Goal: Task Accomplishment & Management: Manage account settings

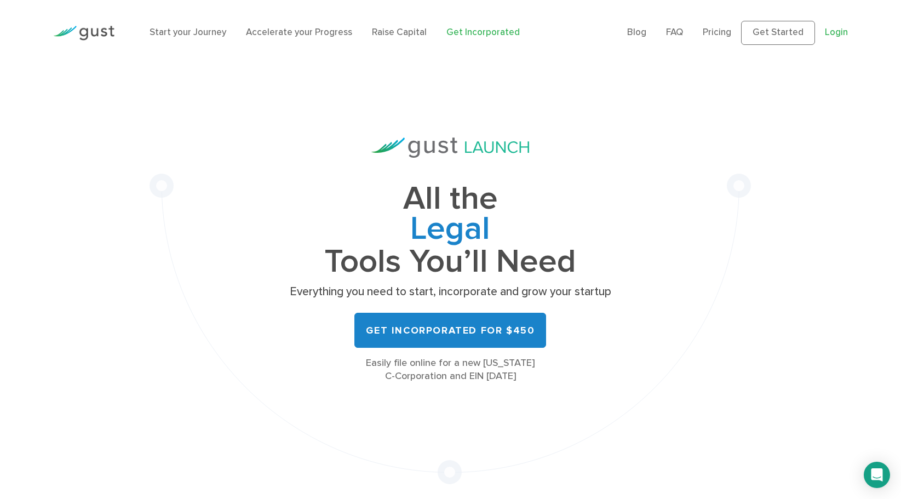
click at [835, 33] on link "Login" at bounding box center [836, 32] width 23 height 11
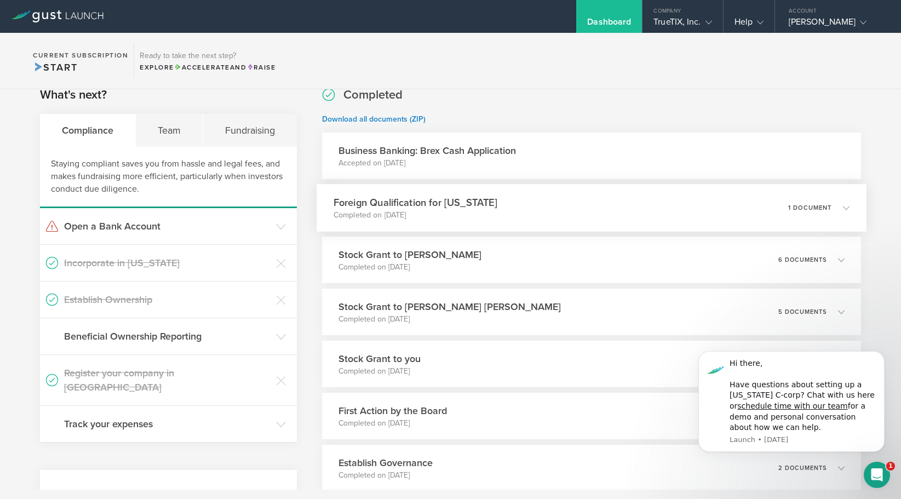
scroll to position [195, 0]
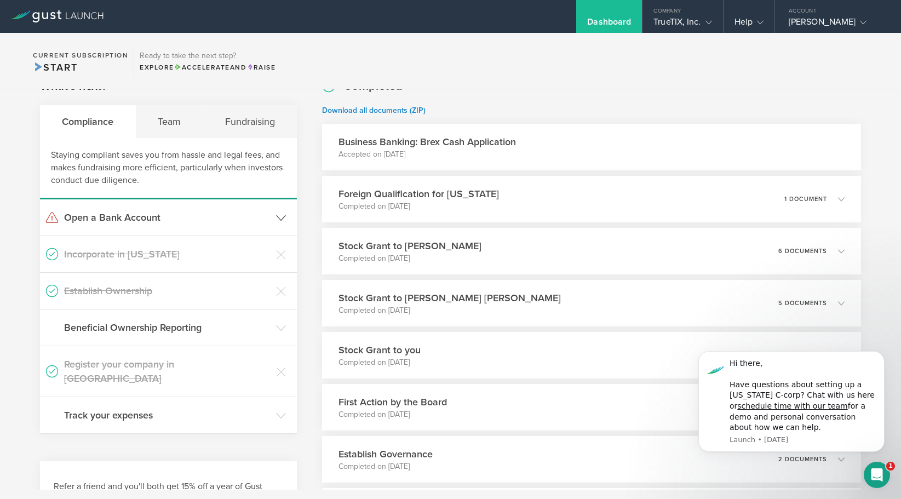
click at [277, 220] on icon at bounding box center [281, 218] width 10 height 10
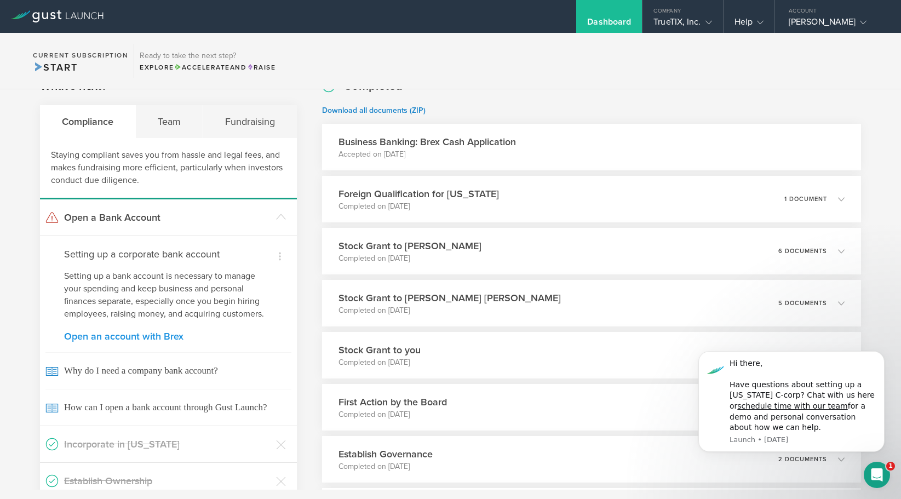
click at [120, 341] on link "Open an account with Brex" at bounding box center [168, 336] width 209 height 10
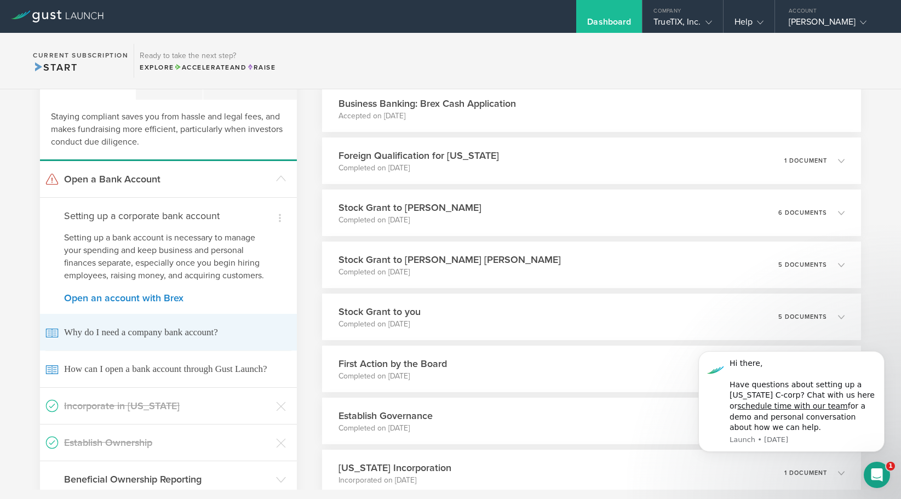
scroll to position [282, 0]
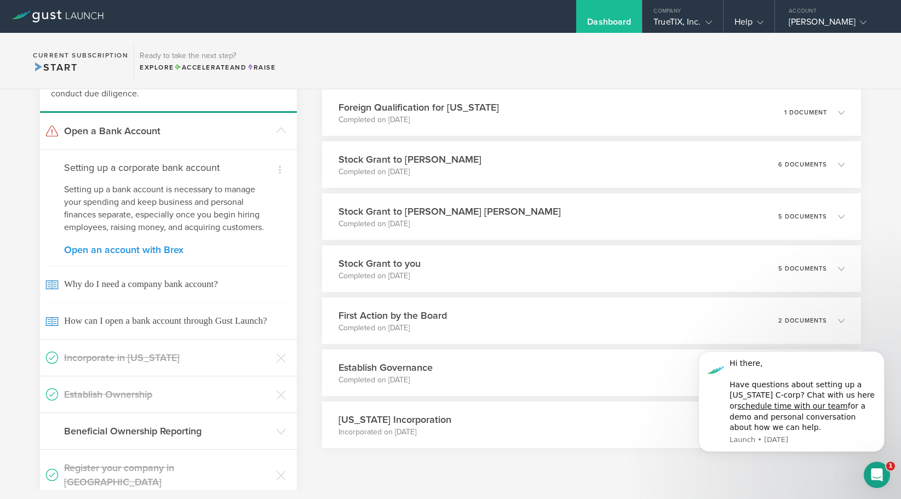
click at [153, 249] on link "Open an account with Brex" at bounding box center [168, 250] width 209 height 10
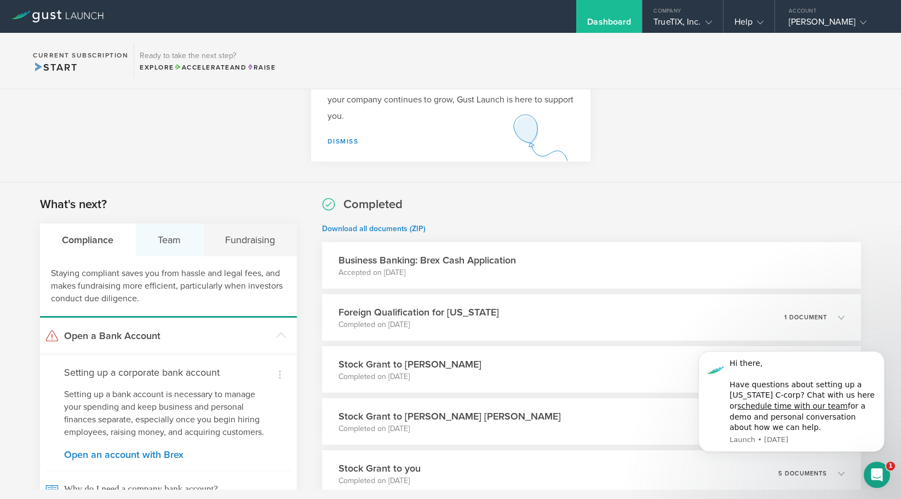
scroll to position [0, 0]
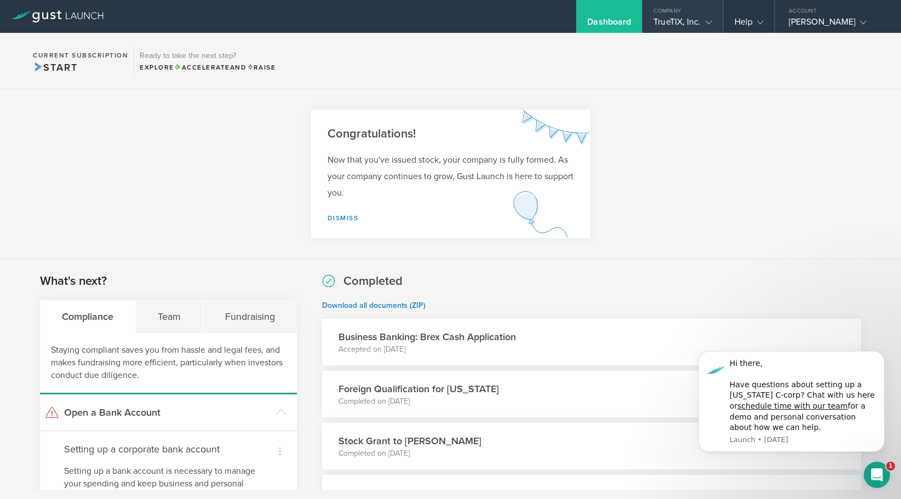
click at [668, 15] on div "Company" at bounding box center [683, 8] width 80 height 16
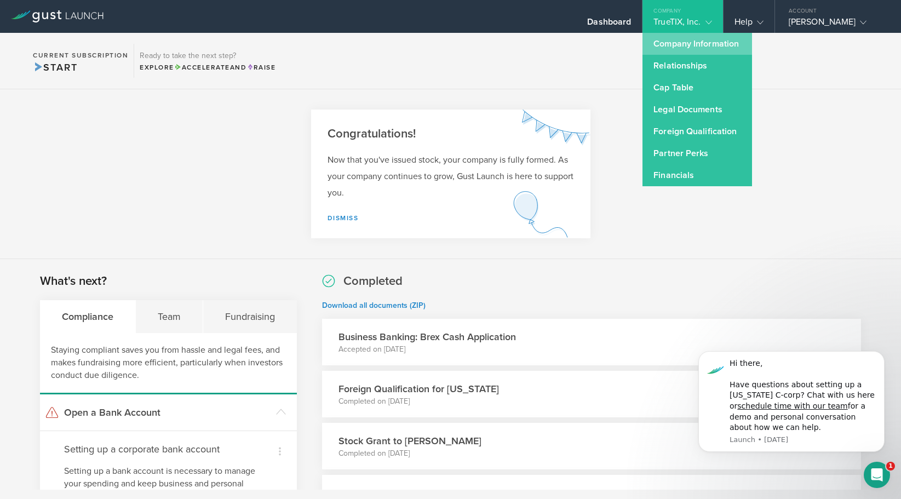
click at [669, 44] on link "Company Information" at bounding box center [698, 44] width 110 height 22
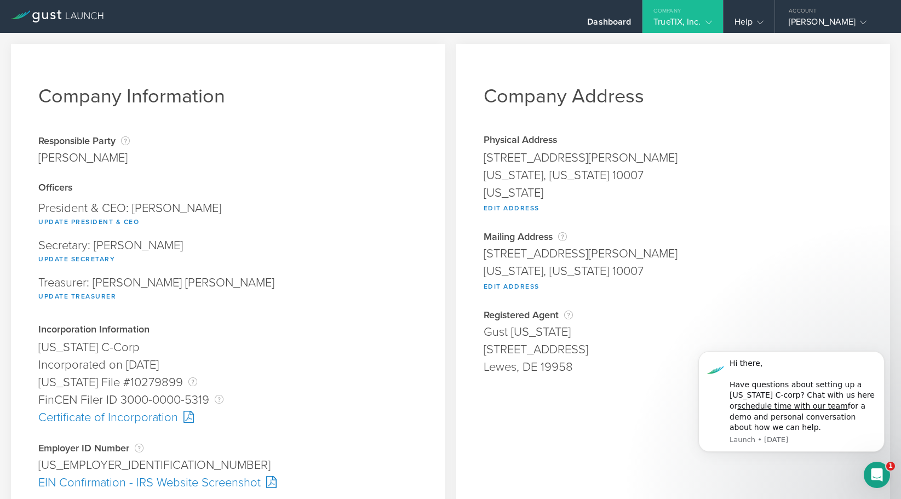
click at [663, 20] on div "TrueTIX, Inc." at bounding box center [683, 24] width 58 height 16
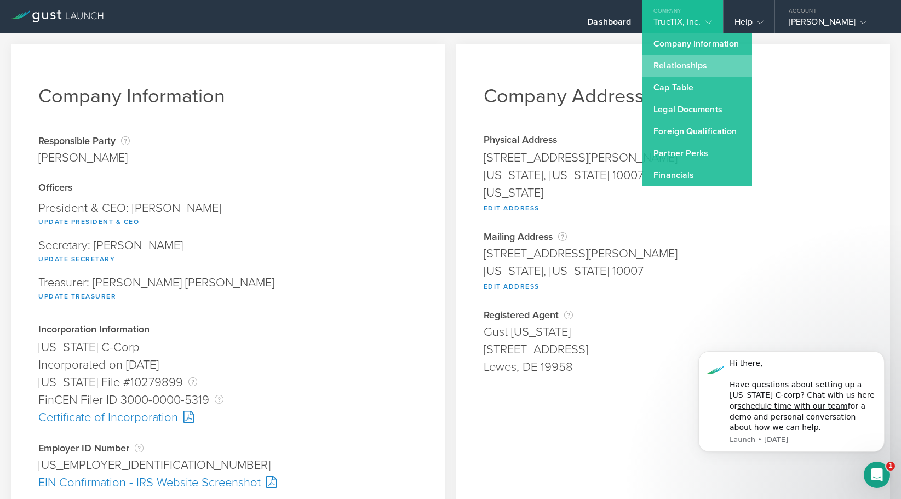
click at [667, 67] on link "Relationships" at bounding box center [698, 66] width 110 height 22
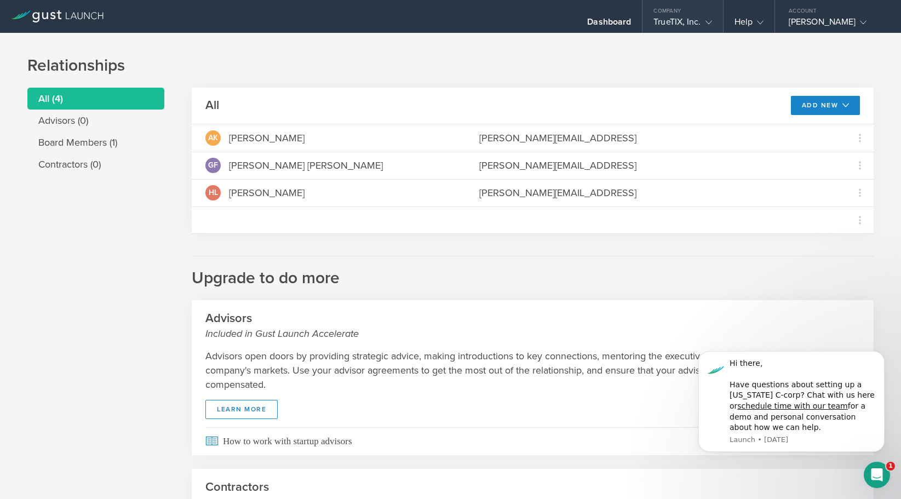
click at [679, 19] on div "TrueTIX, Inc." at bounding box center [683, 24] width 58 height 16
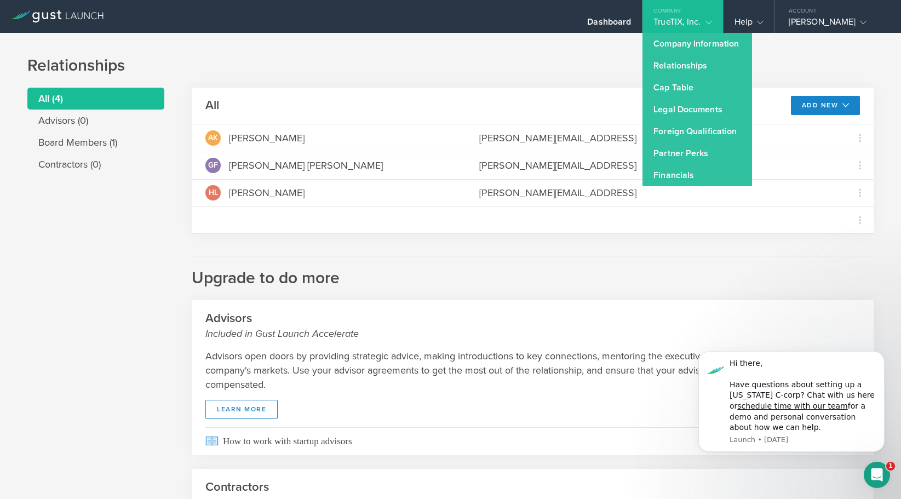
click at [694, 13] on div "Company" at bounding box center [683, 8] width 80 height 16
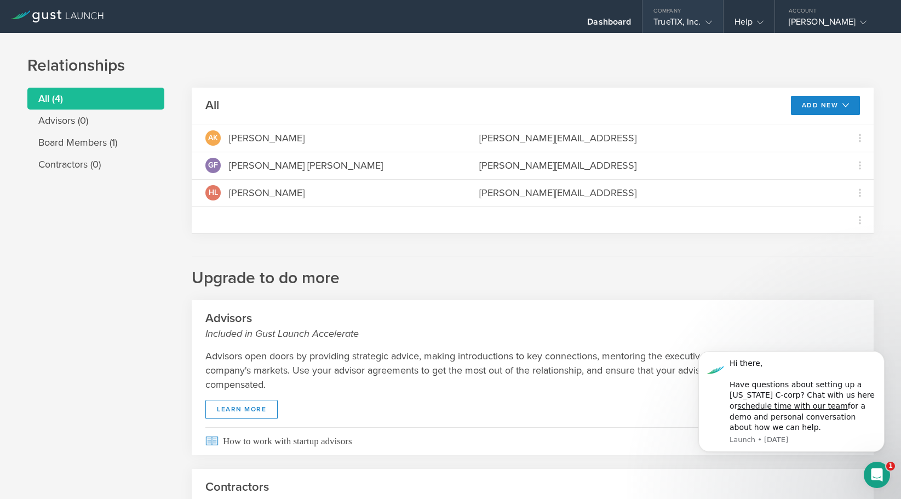
click at [676, 30] on div "TrueTIX, Inc." at bounding box center [683, 24] width 58 height 16
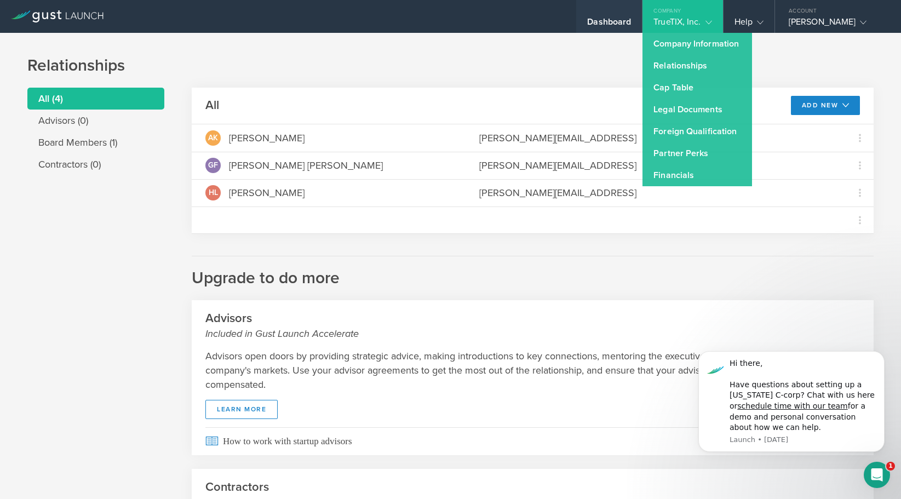
click at [616, 20] on div "Dashboard" at bounding box center [609, 24] width 44 height 16
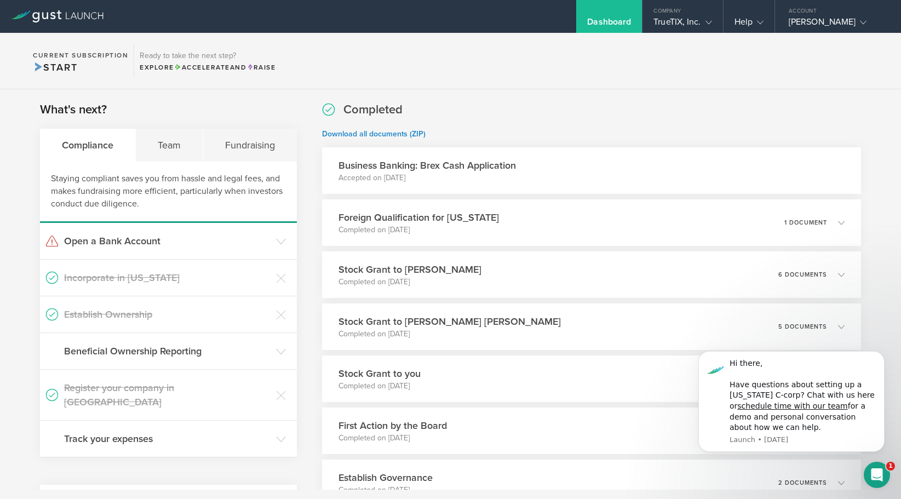
scroll to position [175, 0]
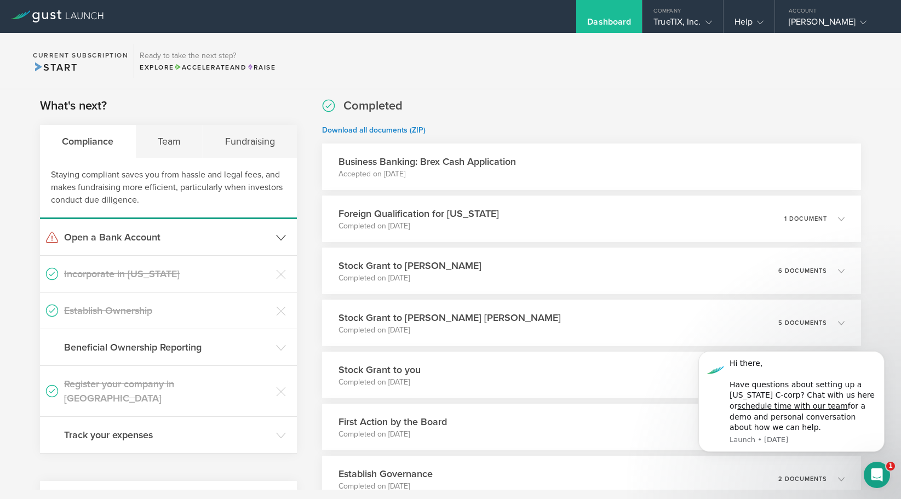
click at [282, 238] on icon at bounding box center [281, 238] width 10 height 10
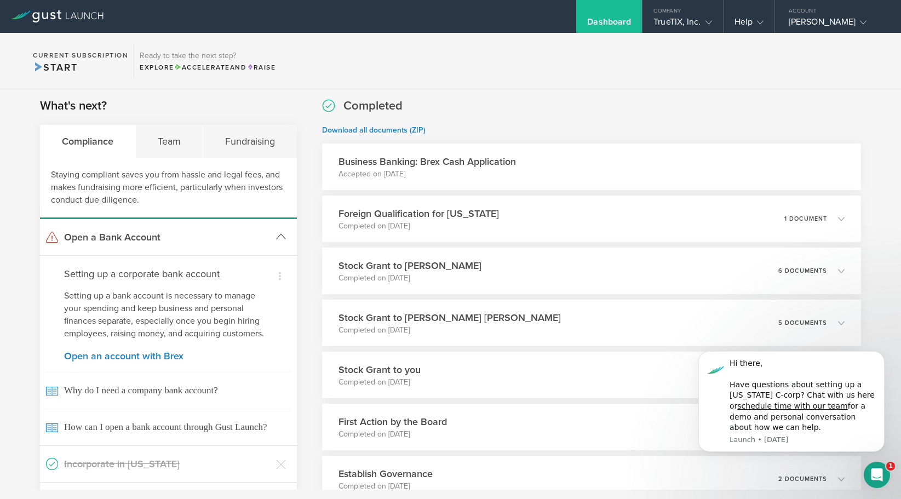
click at [282, 238] on icon at bounding box center [281, 237] width 10 height 10
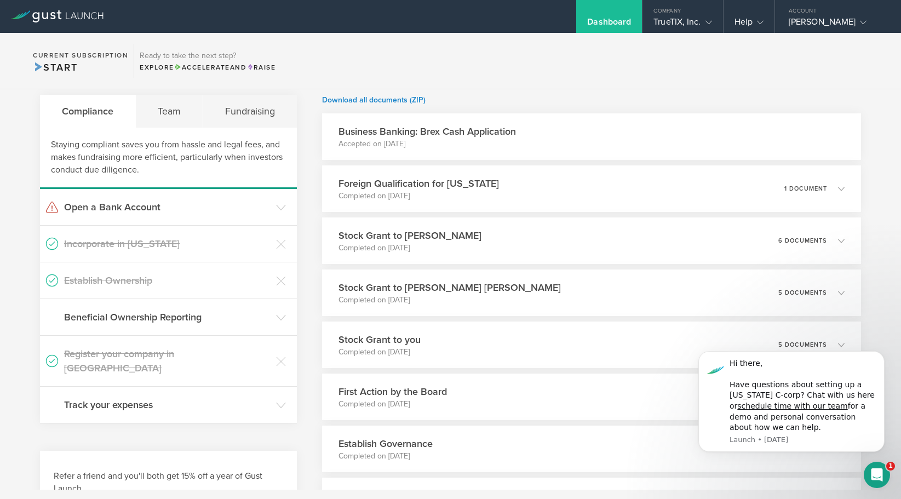
scroll to position [210, 0]
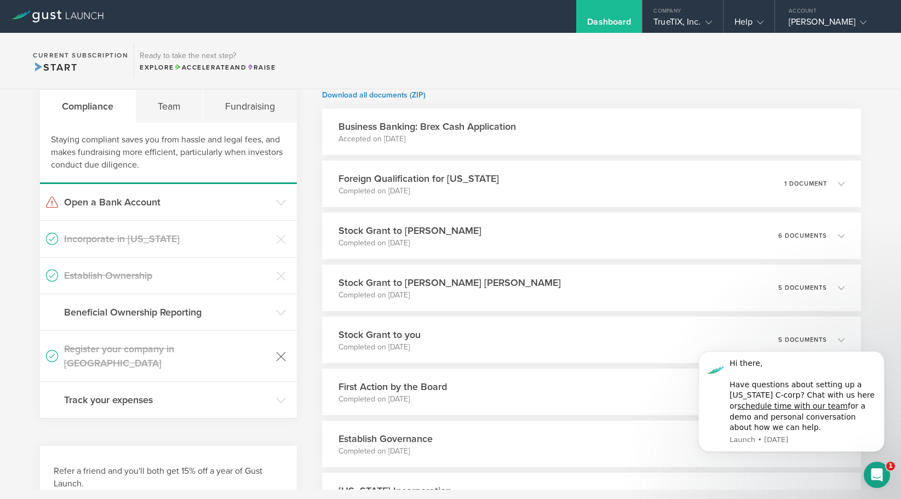
click at [284, 352] on icon at bounding box center [281, 357] width 10 height 10
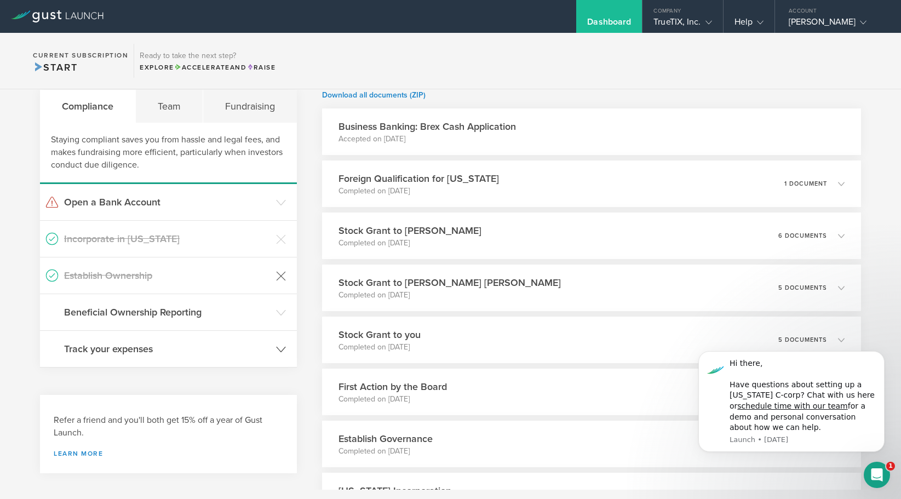
click at [282, 277] on icon at bounding box center [281, 276] width 9 height 9
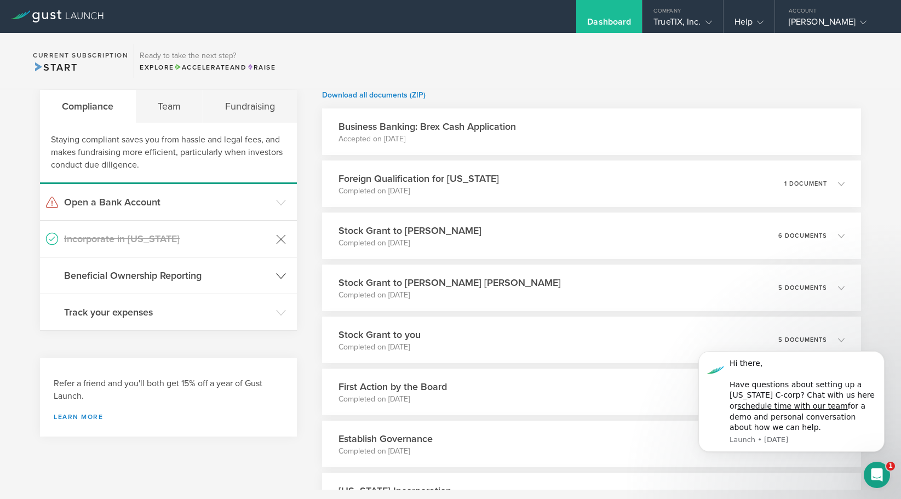
click at [281, 240] on icon at bounding box center [281, 239] width 10 height 10
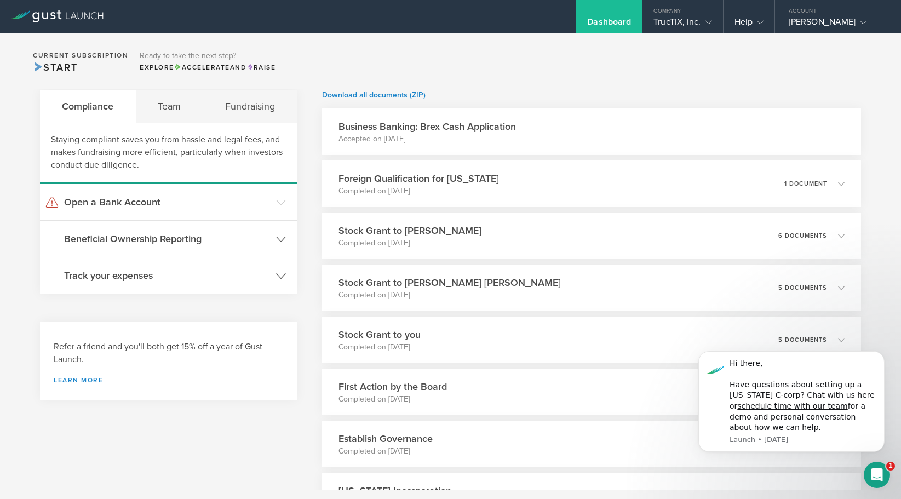
click at [279, 244] on header "Beneficial Ownership Reporting" at bounding box center [168, 239] width 257 height 36
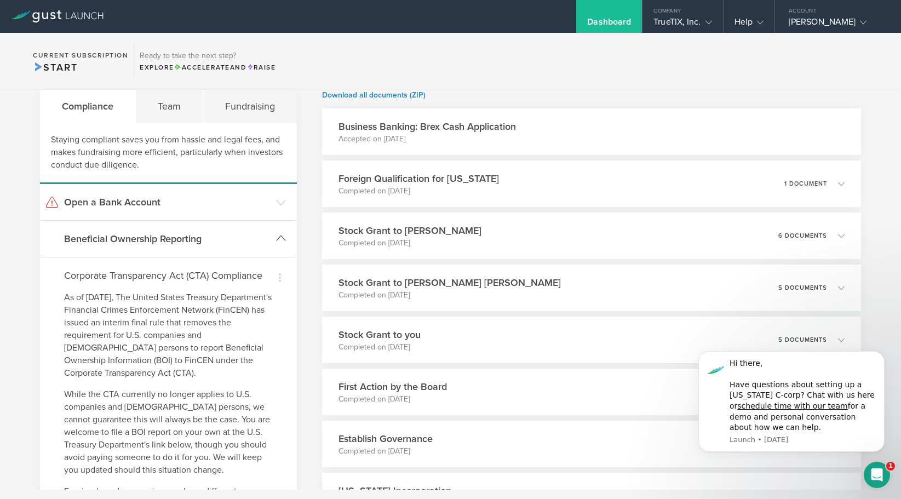
click at [279, 244] on header "Beneficial Ownership Reporting" at bounding box center [168, 239] width 257 height 36
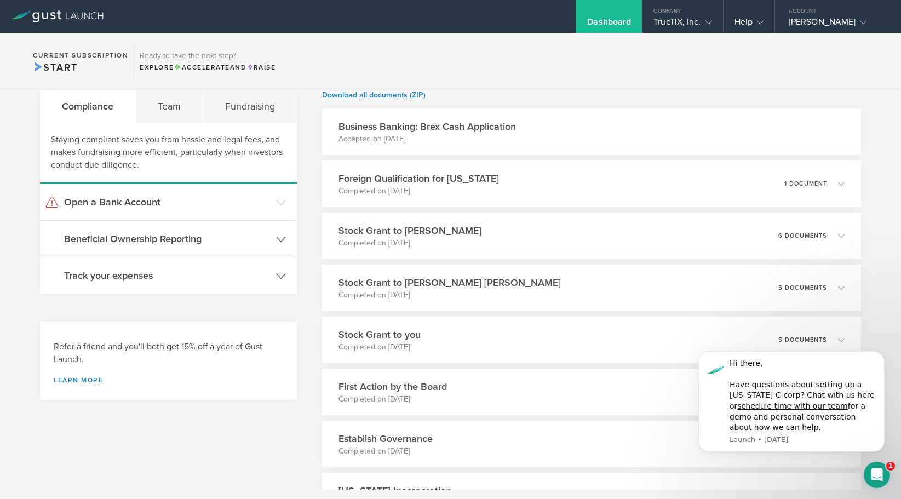
click at [278, 267] on header "Track your expenses" at bounding box center [168, 275] width 257 height 36
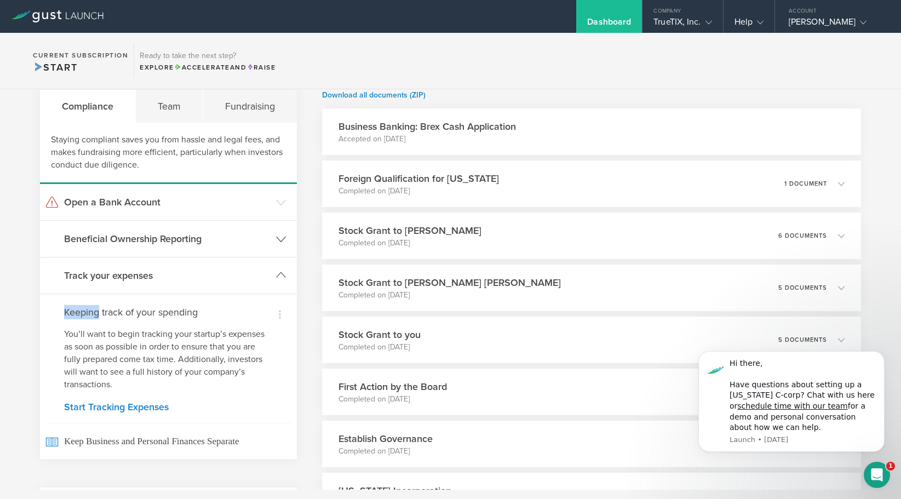
click at [278, 267] on header "Track your expenses" at bounding box center [168, 275] width 257 height 36
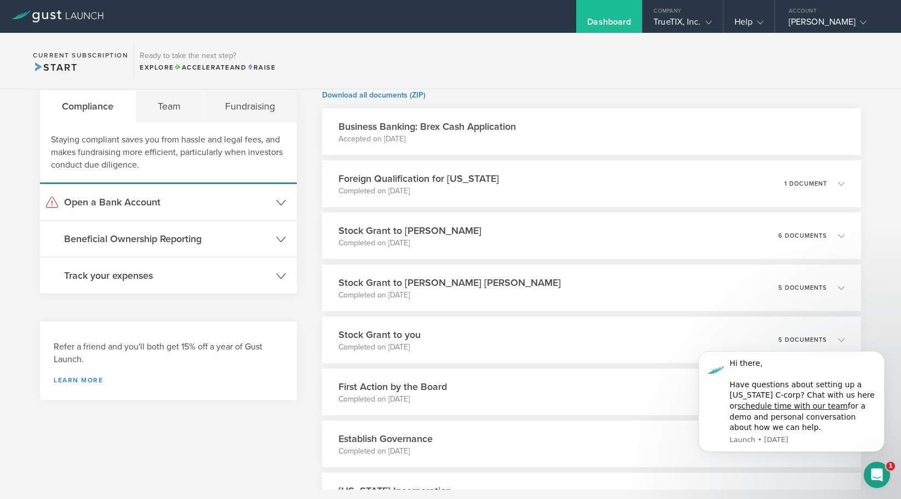
click at [272, 207] on header "Open a Bank Account" at bounding box center [168, 202] width 257 height 36
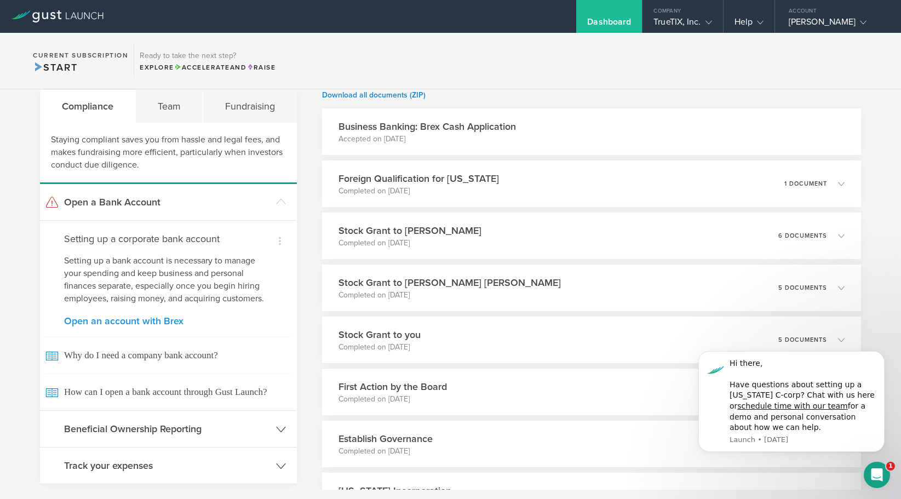
click at [170, 320] on link "Open an account with Brex" at bounding box center [168, 321] width 209 height 10
click at [147, 323] on link "Open an account with Brex" at bounding box center [168, 321] width 209 height 10
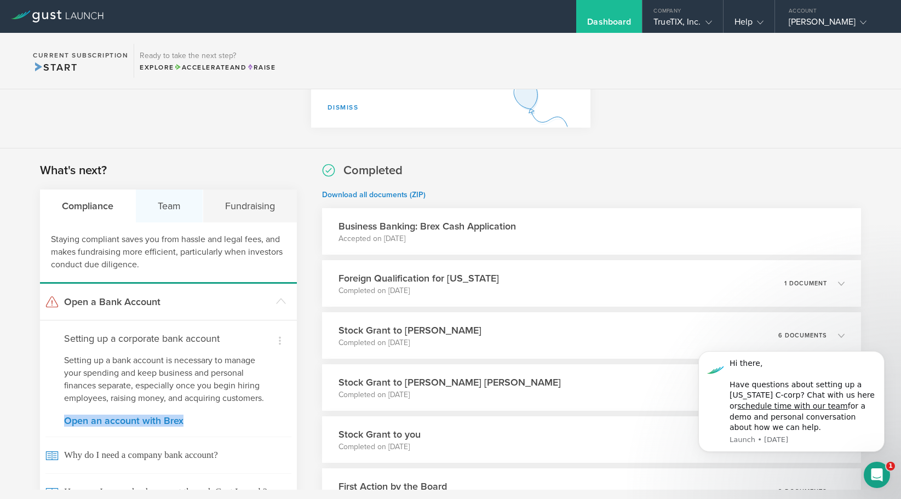
scroll to position [106, 0]
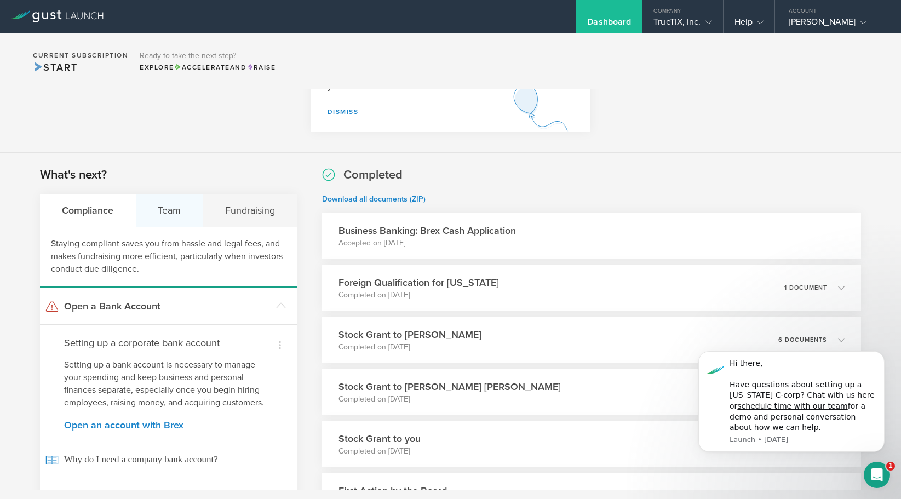
click at [174, 206] on div "Team" at bounding box center [169, 210] width 67 height 33
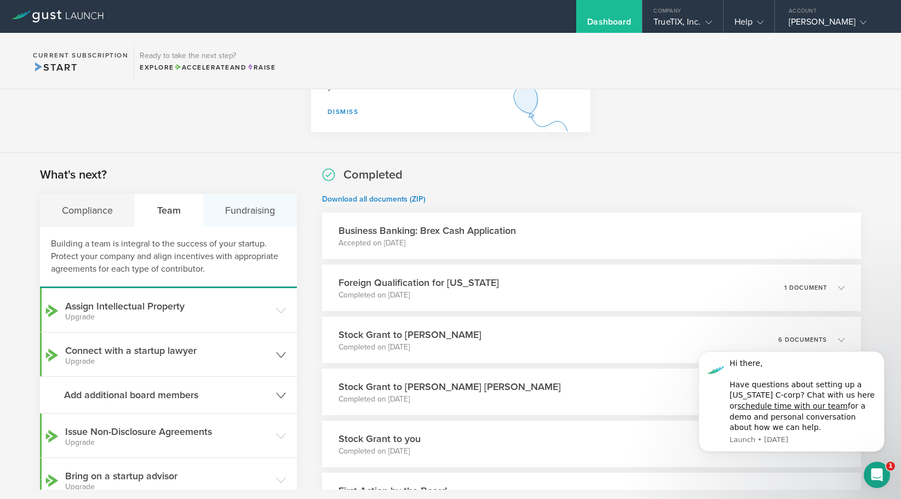
click at [240, 206] on div "Fundraising" at bounding box center [250, 210] width 94 height 33
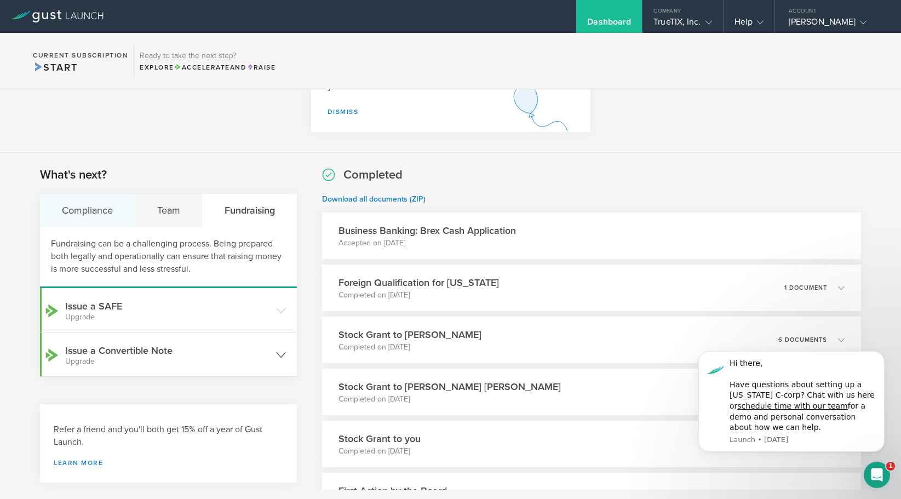
click at [82, 222] on div "Compliance" at bounding box center [87, 210] width 95 height 33
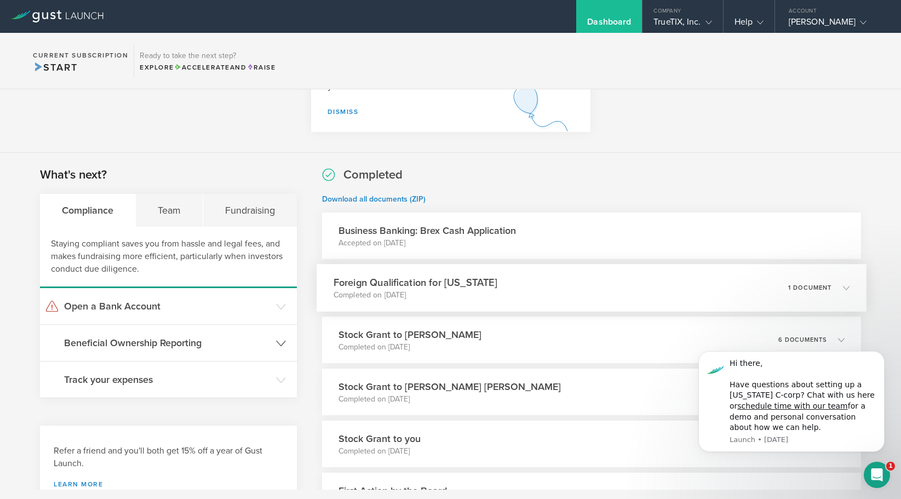
scroll to position [308, 0]
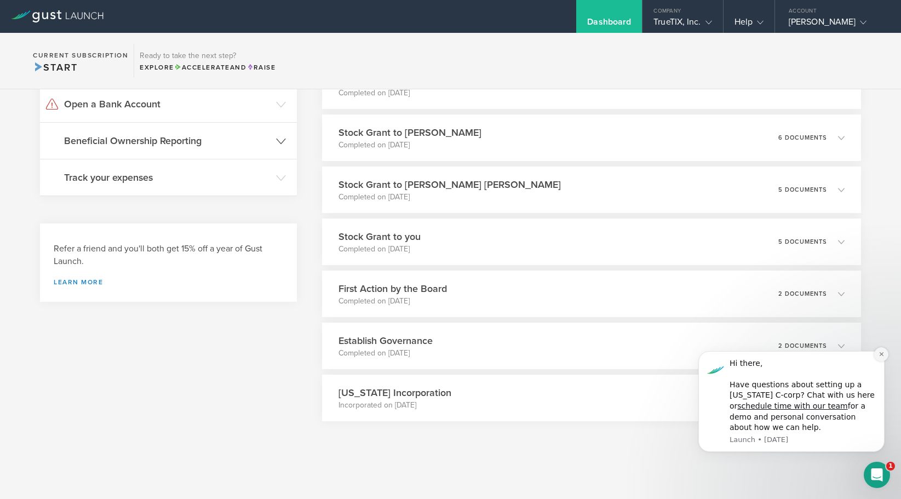
click at [880, 357] on button "Dismiss notification" at bounding box center [881, 354] width 14 height 14
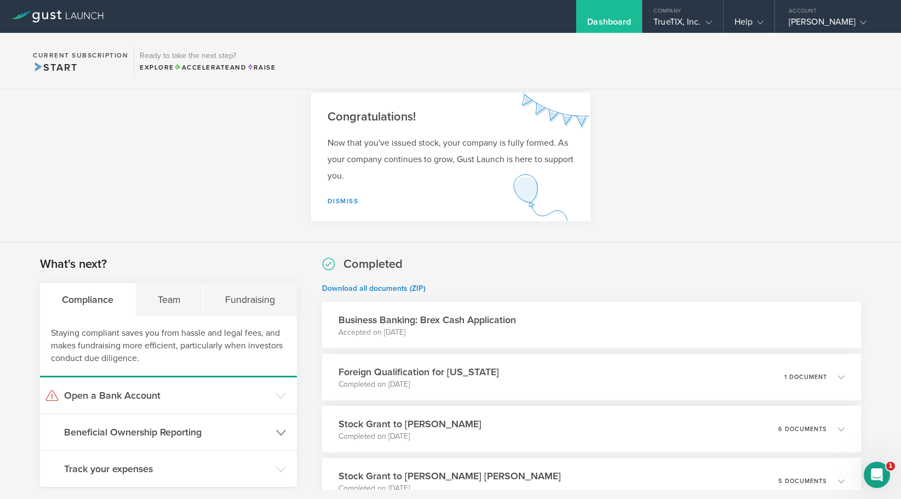
scroll to position [0, 0]
